Goal: Check status: Check status

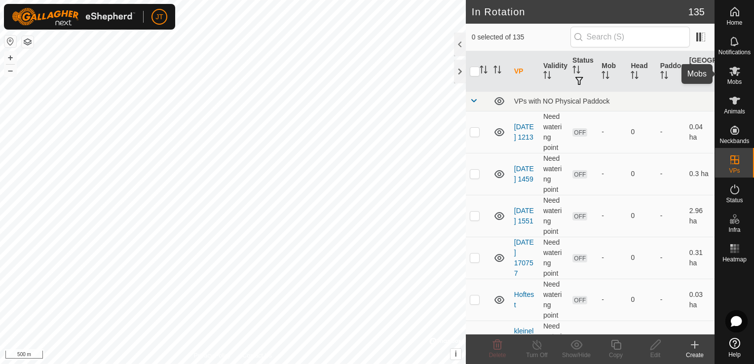
click at [727, 74] on es-mob-svg-icon at bounding box center [735, 71] width 18 height 16
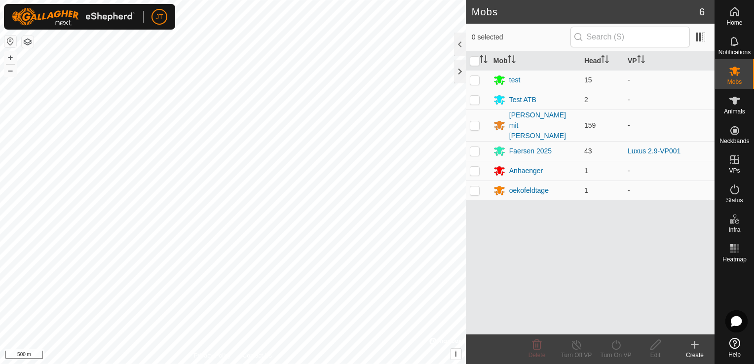
click at [476, 147] on p-checkbox at bounding box center [475, 151] width 10 height 8
checkbox input "true"
click at [579, 347] on icon at bounding box center [576, 345] width 9 height 10
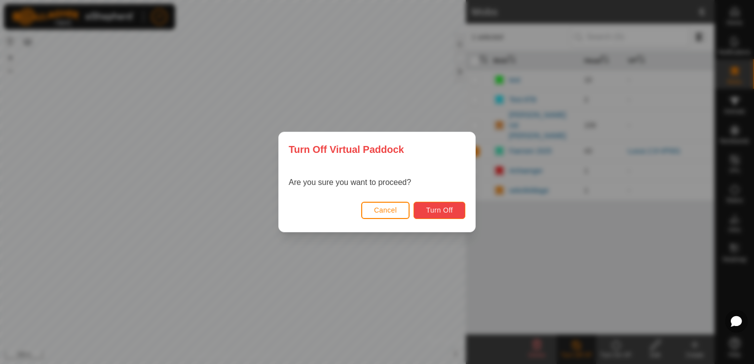
click at [455, 210] on button "Turn Off" at bounding box center [439, 210] width 52 height 17
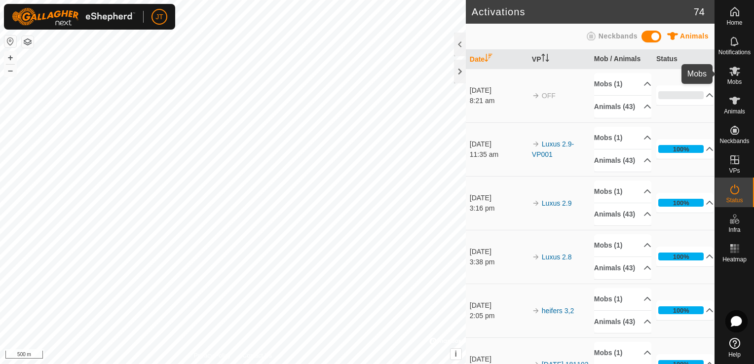
click at [737, 76] on icon at bounding box center [735, 71] width 12 height 12
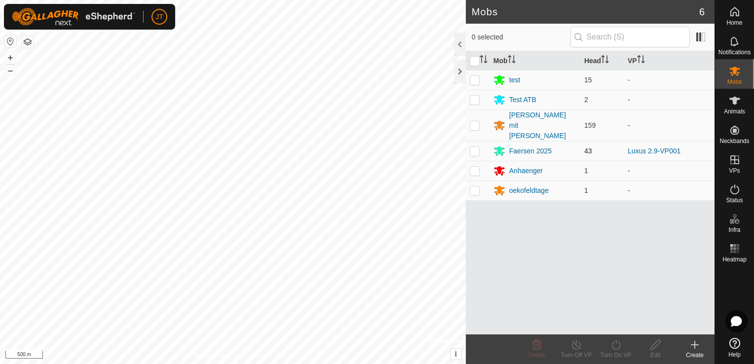
click at [476, 147] on p-checkbox at bounding box center [475, 151] width 10 height 8
checkbox input "false"
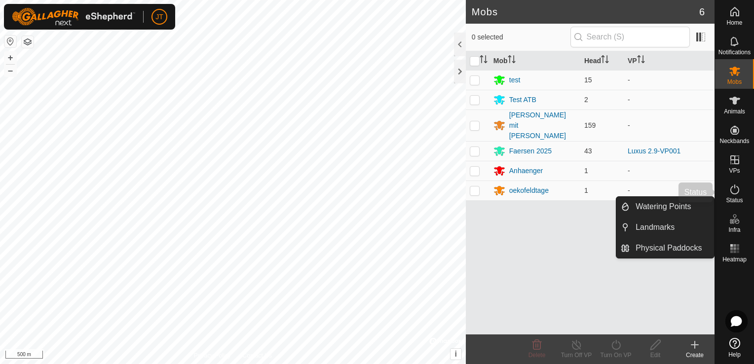
drag, startPoint x: 729, startPoint y: 198, endPoint x: 734, endPoint y: 192, distance: 8.4
click at [730, 198] on span "Status" at bounding box center [734, 200] width 17 height 6
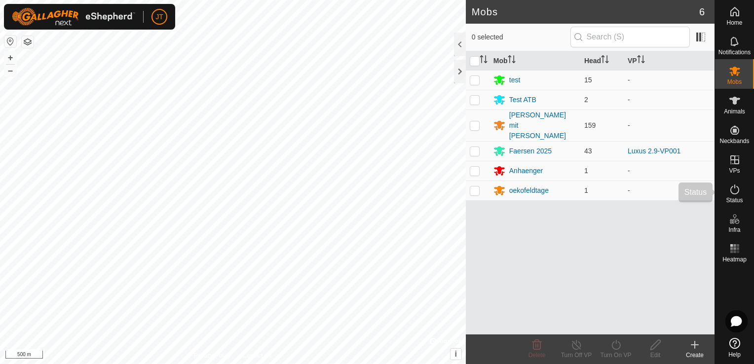
click at [734, 192] on icon at bounding box center [735, 189] width 12 height 12
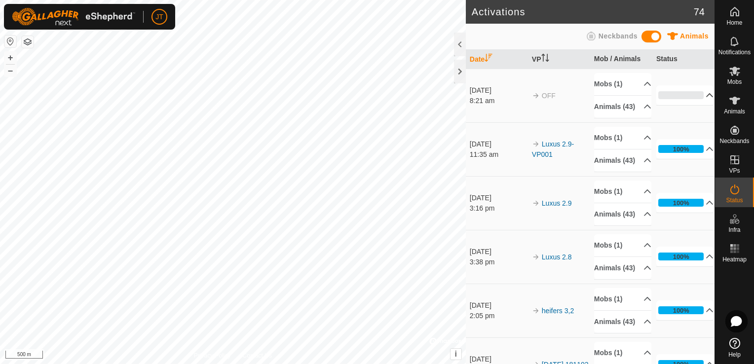
click at [694, 102] on p-accordion-header "0%" at bounding box center [685, 95] width 58 height 20
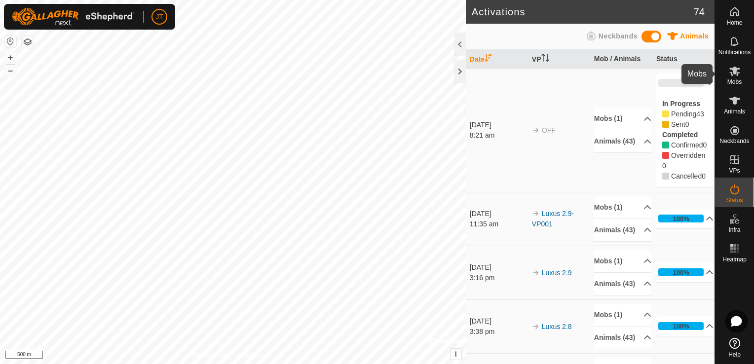
click at [734, 73] on icon at bounding box center [734, 71] width 11 height 9
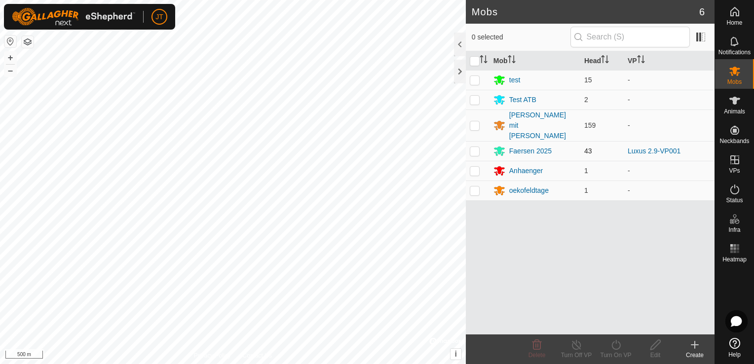
click at [479, 141] on td at bounding box center [478, 151] width 24 height 20
checkbox input "true"
click at [739, 200] on span "Status" at bounding box center [734, 200] width 17 height 6
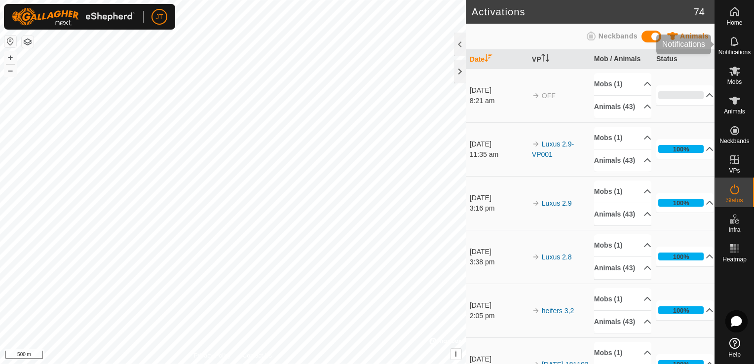
click at [730, 26] on span "Notifications" at bounding box center [734, 23] width 16 height 6
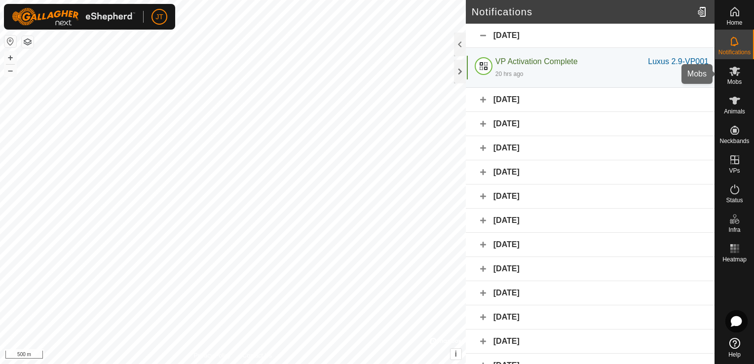
click at [739, 83] on span "Mobs" at bounding box center [734, 82] width 14 height 6
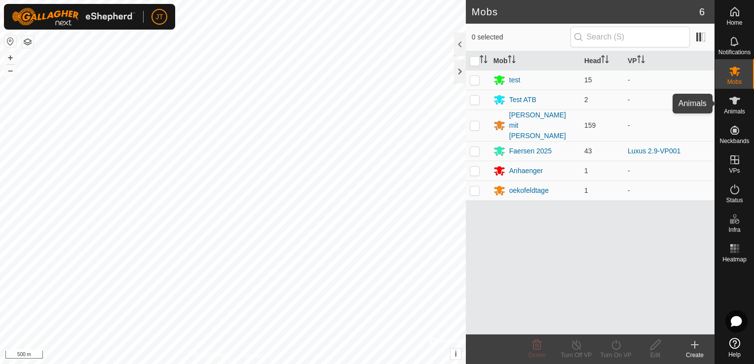
click at [738, 104] on icon at bounding box center [735, 101] width 12 height 12
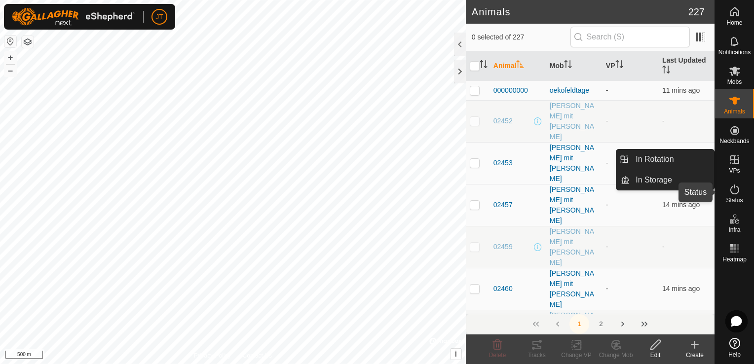
click at [736, 201] on span "Status" at bounding box center [734, 200] width 17 height 6
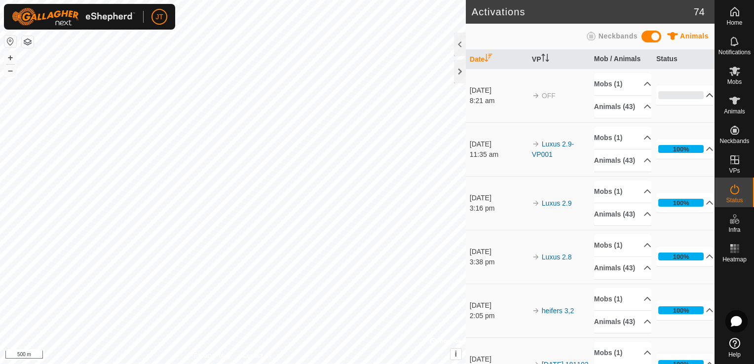
click at [700, 101] on p-accordion-header "0%" at bounding box center [685, 95] width 58 height 20
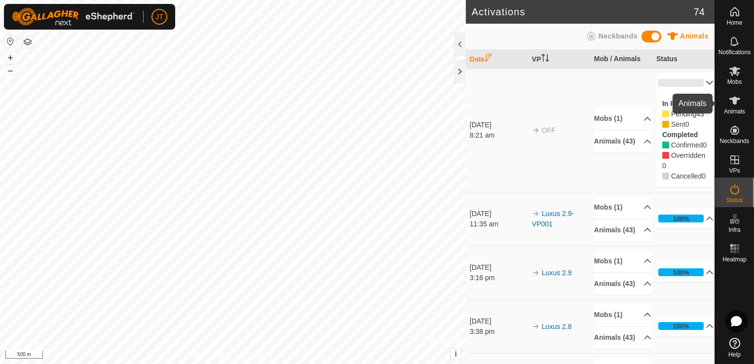
click at [732, 102] on icon at bounding box center [734, 101] width 11 height 8
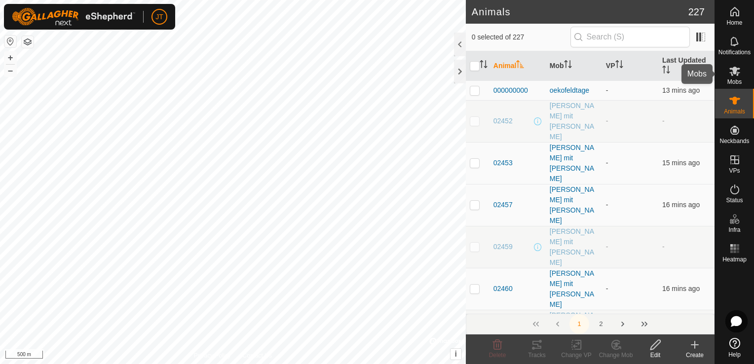
click at [733, 76] on icon at bounding box center [735, 71] width 12 height 12
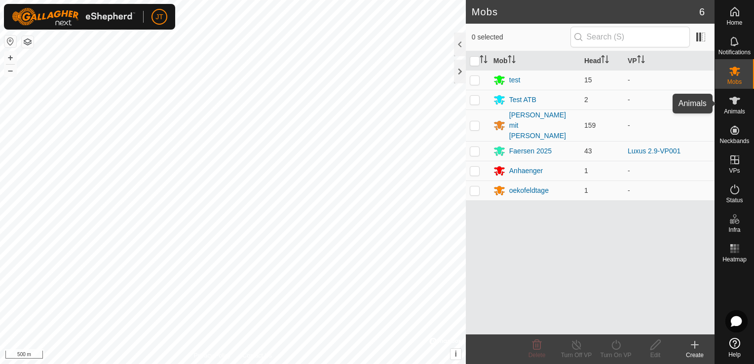
click at [734, 103] on icon at bounding box center [734, 101] width 11 height 8
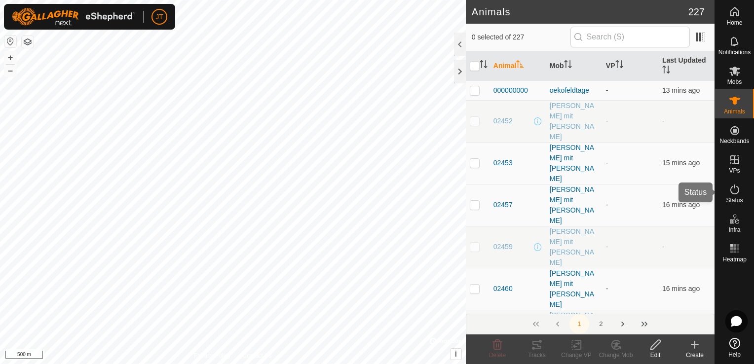
click at [735, 186] on icon at bounding box center [735, 189] width 12 height 12
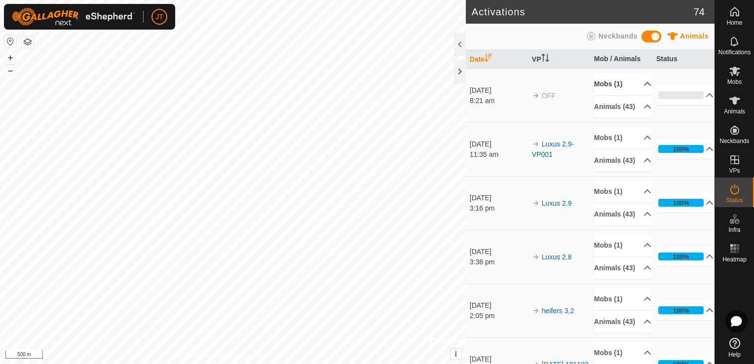
click at [630, 87] on p-accordion-header "Mobs (1)" at bounding box center [622, 84] width 57 height 22
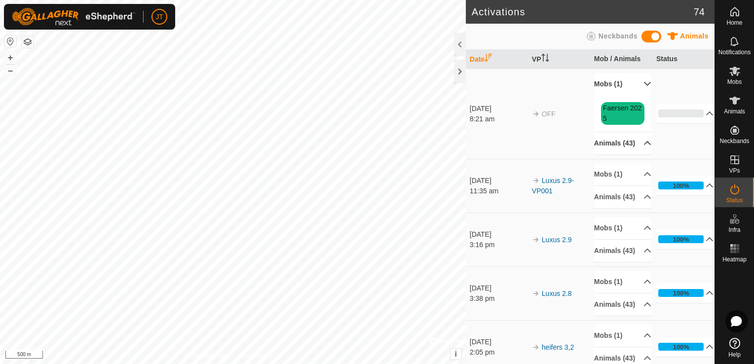
click at [632, 146] on p-accordion-header "Animals (43)" at bounding box center [622, 143] width 57 height 22
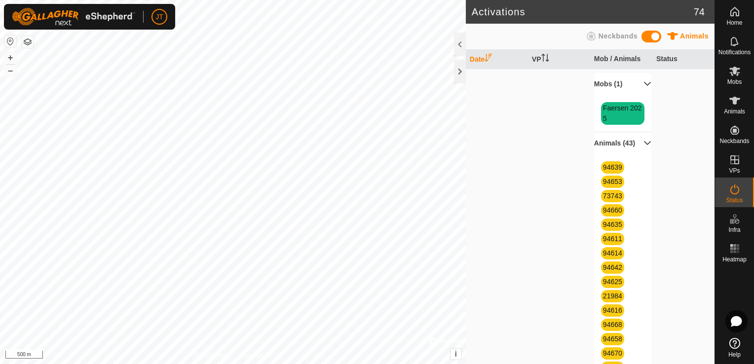
click at [632, 146] on p-accordion-header "Animals (43)" at bounding box center [622, 143] width 57 height 22
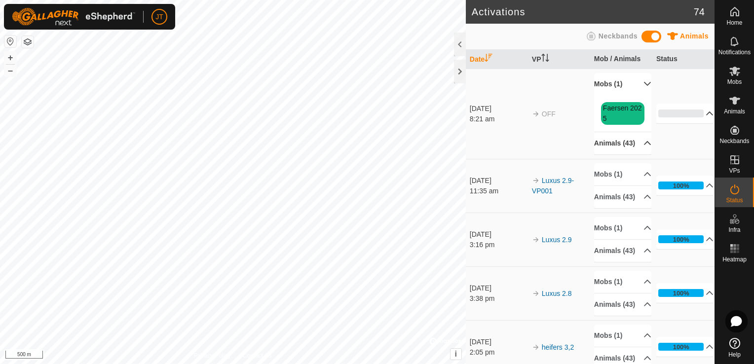
click at [694, 121] on p-accordion-header "0%" at bounding box center [685, 114] width 58 height 20
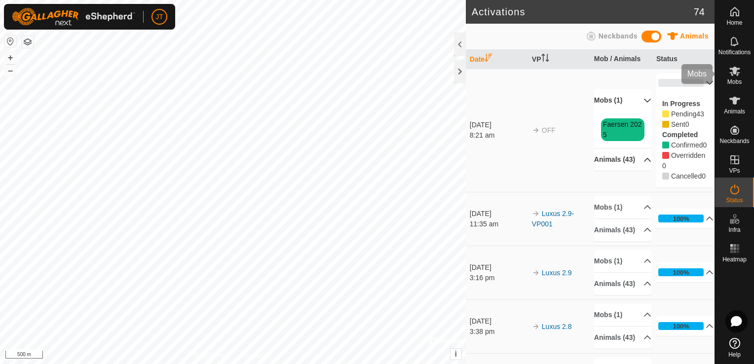
click at [732, 83] on span "Mobs" at bounding box center [734, 82] width 14 height 6
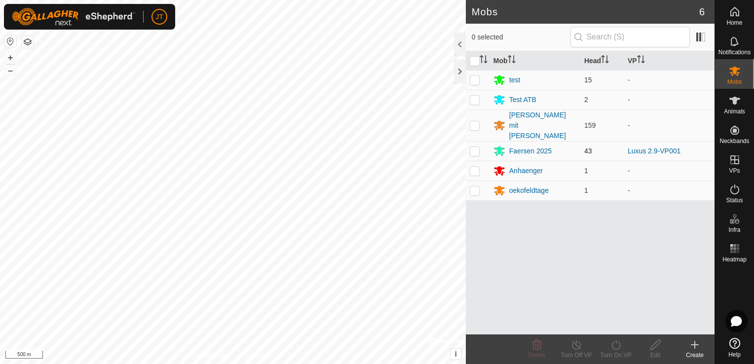
click at [478, 147] on p-checkbox at bounding box center [475, 151] width 10 height 8
checkbox input "true"
click at [730, 12] on icon at bounding box center [734, 11] width 9 height 9
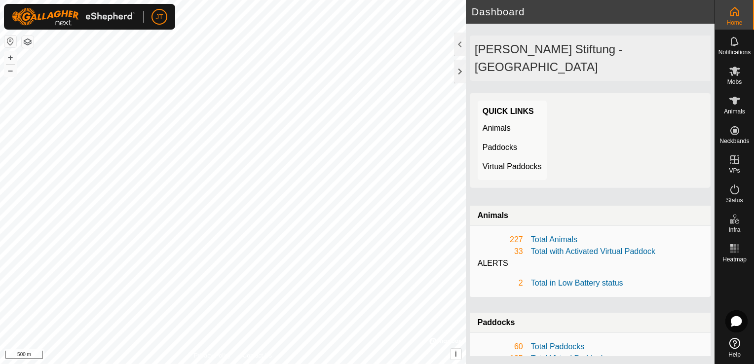
click at [50, 21] on img at bounding box center [73, 17] width 123 height 18
click at [733, 190] on icon at bounding box center [735, 189] width 12 height 12
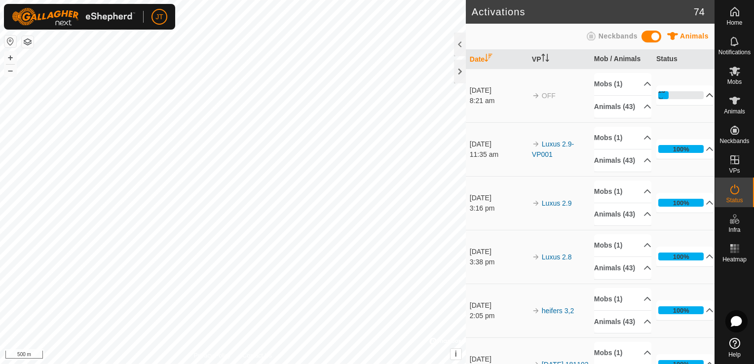
click at [696, 102] on p-accordion-header "23%" at bounding box center [685, 95] width 58 height 20
click at [700, 105] on p-accordion-header "88%" at bounding box center [685, 95] width 58 height 20
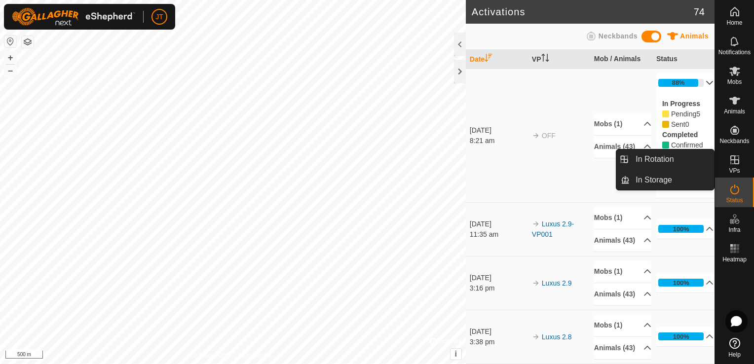
click at [746, 168] on div "VPs" at bounding box center [734, 163] width 39 height 30
click at [736, 166] on es-virtualpaddocks-svg-icon at bounding box center [735, 160] width 18 height 16
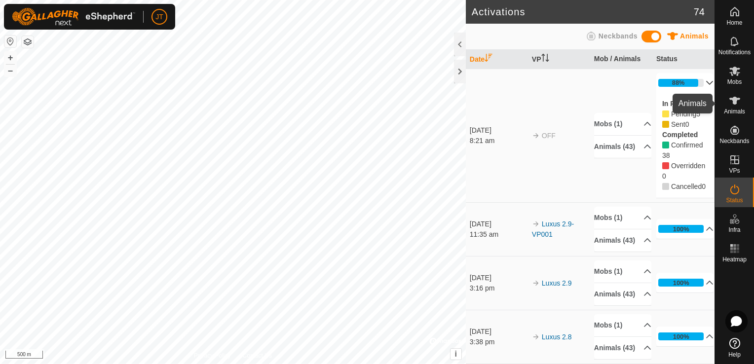
click at [732, 109] on span "Animals" at bounding box center [734, 112] width 21 height 6
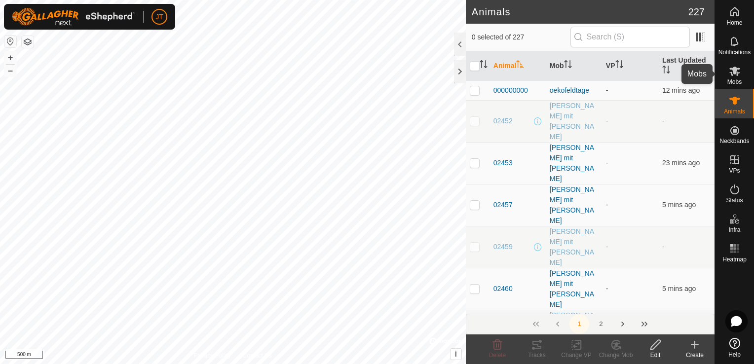
click at [731, 73] on icon at bounding box center [734, 71] width 11 height 9
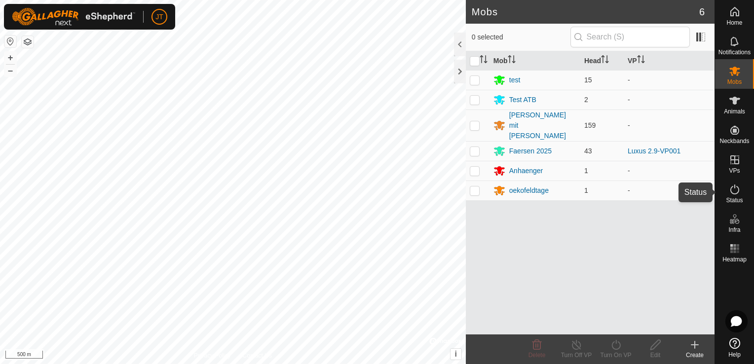
click at [732, 191] on icon at bounding box center [735, 189] width 12 height 12
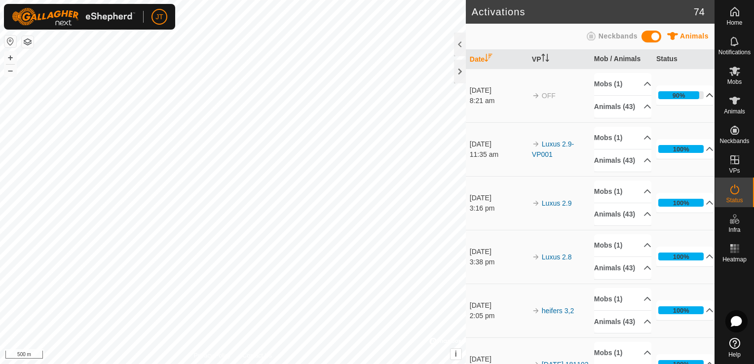
click at [697, 102] on p-accordion-header "90%" at bounding box center [685, 95] width 58 height 20
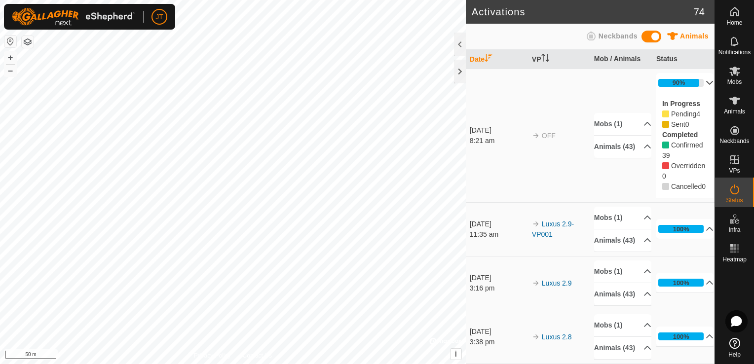
click at [0, 196] on html "JT Home Notifications Mobs Animals Neckbands VPs Status Infra Heatmap Help Acti…" at bounding box center [377, 182] width 754 height 364
click at [693, 83] on p-accordion-header "90%" at bounding box center [685, 83] width 58 height 20
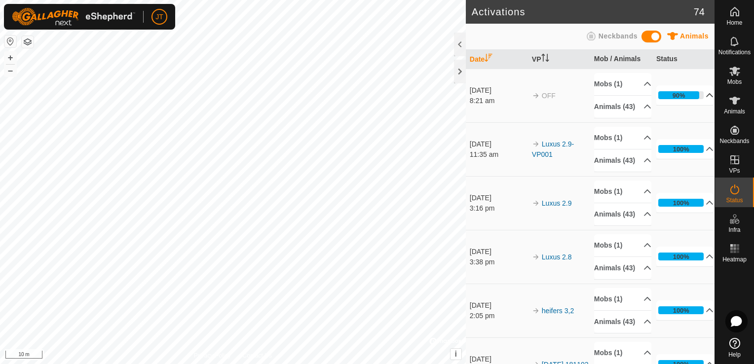
click at [699, 103] on p-accordion-header "90%" at bounding box center [685, 95] width 58 height 20
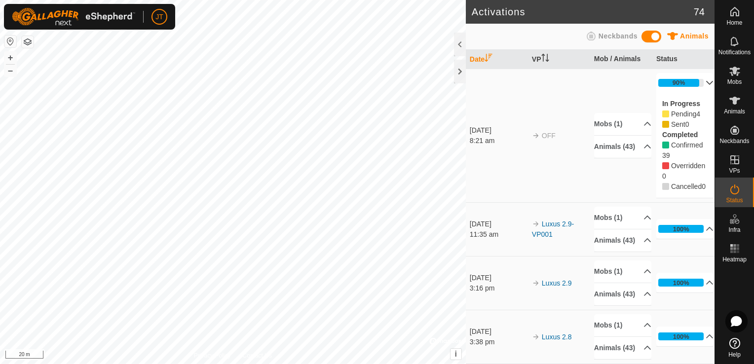
click at [0, 181] on html "JT Home Notifications Mobs Animals Neckbands VPs Status Infra Heatmap Help Acti…" at bounding box center [377, 182] width 754 height 364
click at [698, 81] on p-accordion-header "90%" at bounding box center [685, 83] width 58 height 20
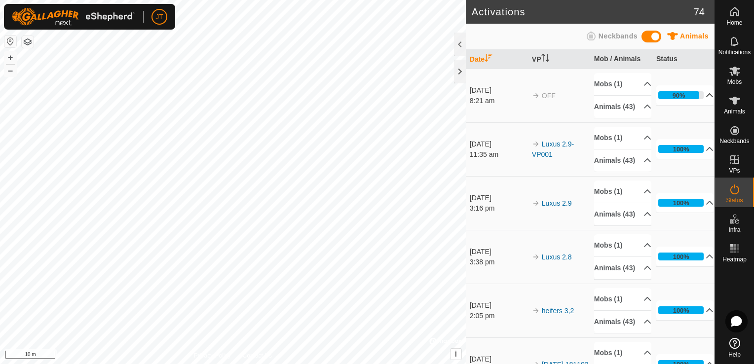
click at [698, 81] on td "90% In Progress Pending 4 Sent 0 Completed Confirmed 39 Overridden 0 Cancelled 0" at bounding box center [683, 96] width 62 height 54
click at [698, 96] on p-accordion-header "90%" at bounding box center [685, 95] width 58 height 20
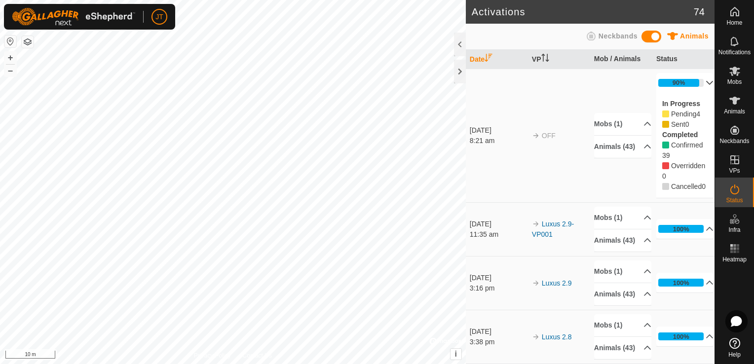
click at [662, 114] on icon at bounding box center [665, 113] width 7 height 7
drag, startPoint x: 660, startPoint y: 114, endPoint x: 664, endPoint y: 110, distance: 5.2
click at [664, 110] on div "Pending 4" at bounding box center [685, 114] width 46 height 10
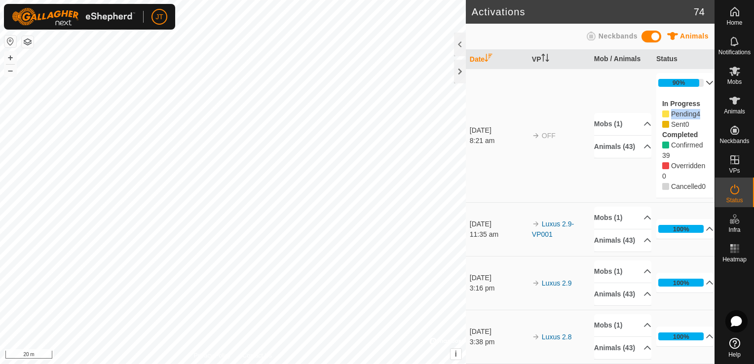
click at [662, 114] on icon at bounding box center [665, 113] width 7 height 7
click at [640, 128] on p-accordion-header "Mobs (1)" at bounding box center [622, 124] width 57 height 22
click at [639, 108] on p-accordion-header "Mobs (1)" at bounding box center [622, 106] width 57 height 22
click at [636, 149] on p-accordion-header "Animals (43)" at bounding box center [622, 147] width 57 height 22
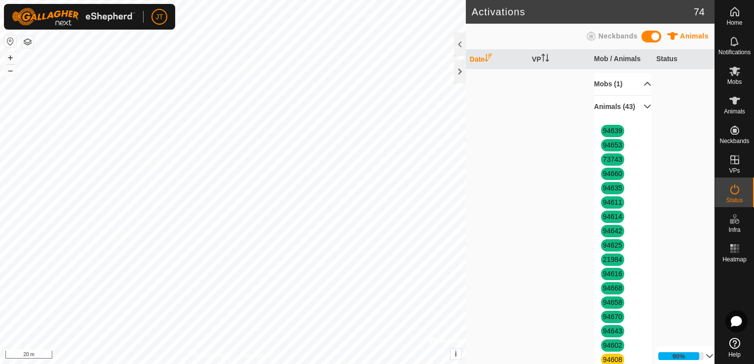
click at [751, 195] on div "Status" at bounding box center [734, 193] width 39 height 30
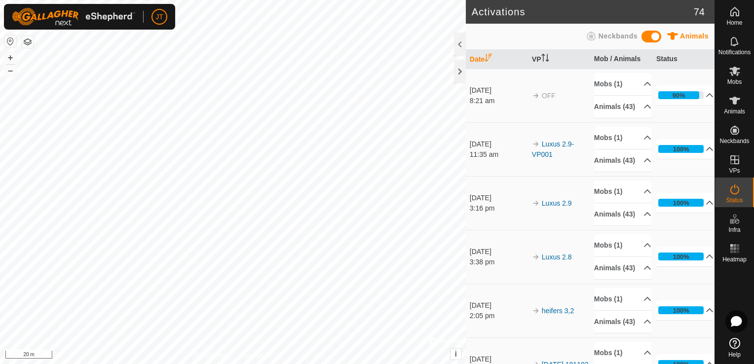
click at [0, 146] on html "JT Home Notifications Mobs Animals Neckbands VPs Status Infra Heatmap Help Acti…" at bounding box center [377, 182] width 754 height 364
click at [698, 100] on p-accordion-header "90%" at bounding box center [685, 95] width 58 height 20
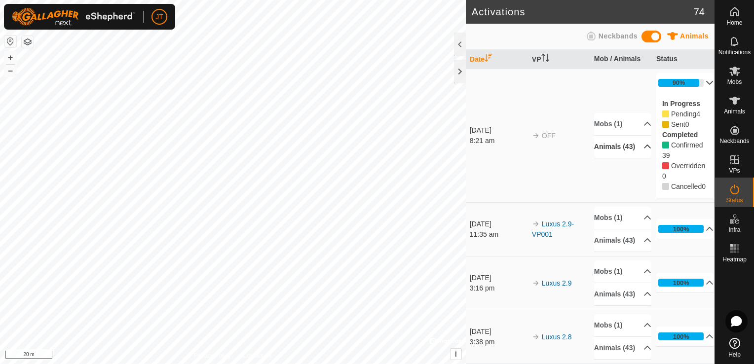
click at [637, 154] on p-accordion-header "Animals (43)" at bounding box center [622, 147] width 57 height 22
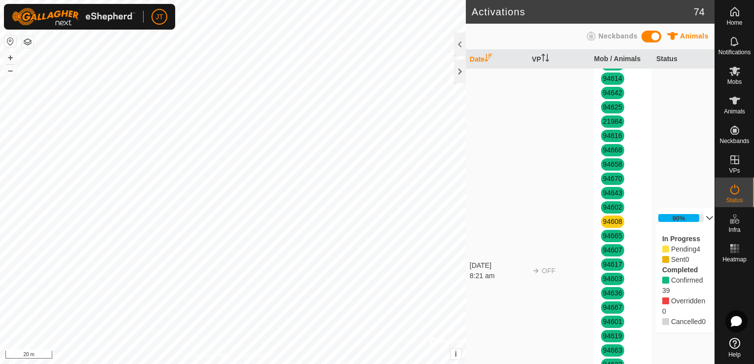
scroll to position [197, 0]
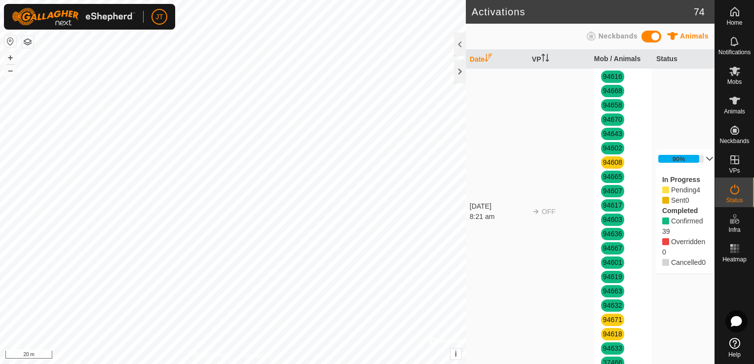
click at [471, 76] on td "[DATE] 8:21 am" at bounding box center [497, 211] width 62 height 681
click at [464, 74] on div at bounding box center [460, 72] width 12 height 24
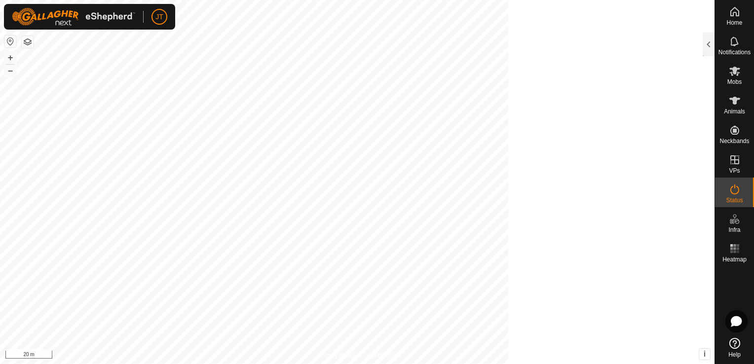
scroll to position [1108, 0]
